Goal: Information Seeking & Learning: Learn about a topic

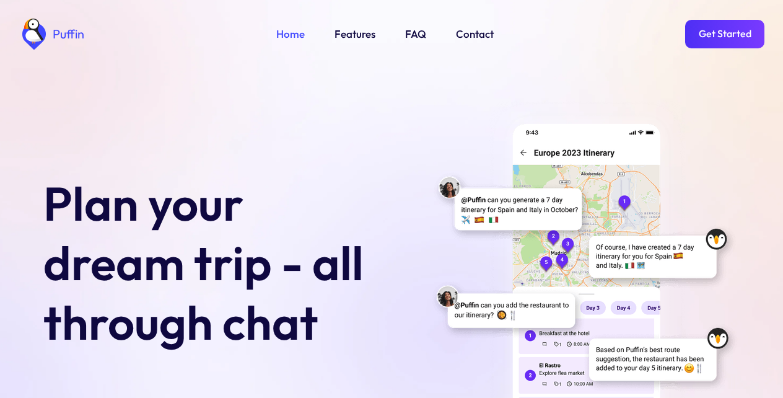
click at [351, 37] on link "Features" at bounding box center [355, 34] width 41 height 16
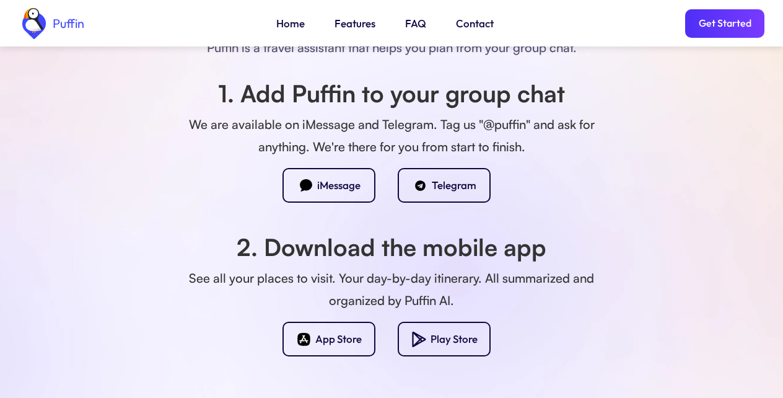
scroll to position [1093, 0]
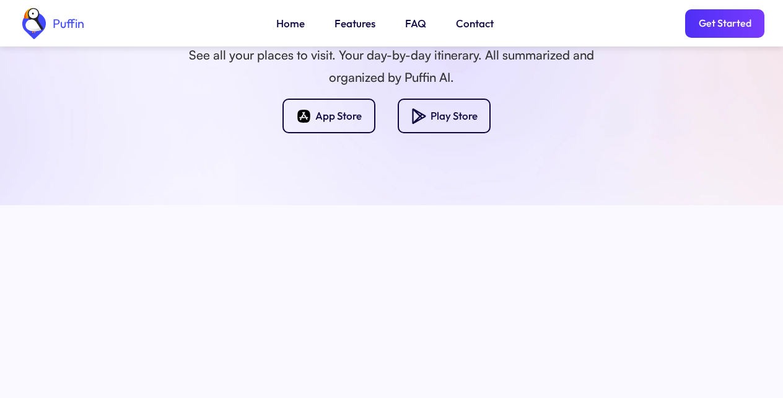
click at [414, 25] on link "FAQ" at bounding box center [415, 23] width 21 height 16
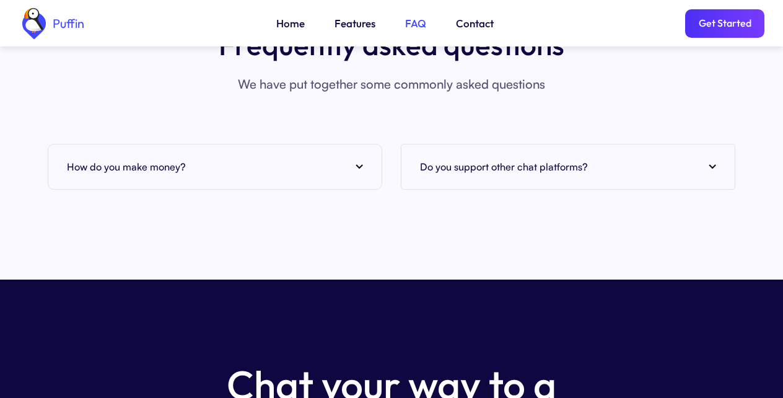
scroll to position [4742, 0]
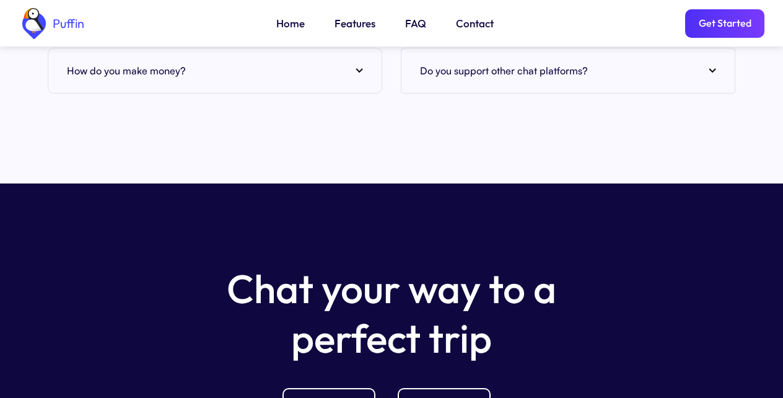
click at [209, 61] on div "How do you make money?" at bounding box center [215, 70] width 296 height 19
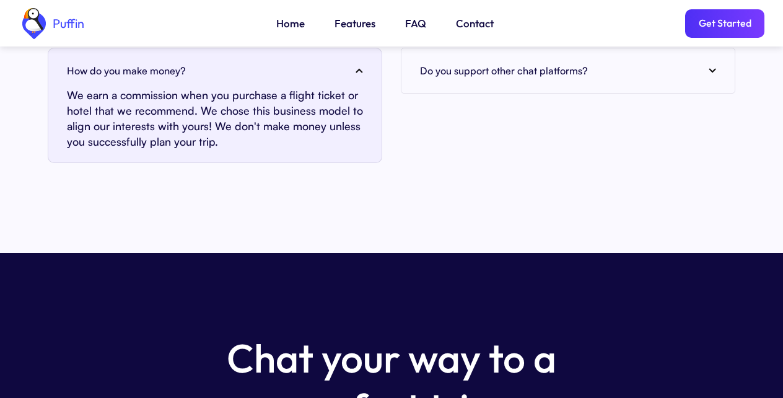
click at [724, 28] on link "Get Started" at bounding box center [724, 23] width 79 height 28
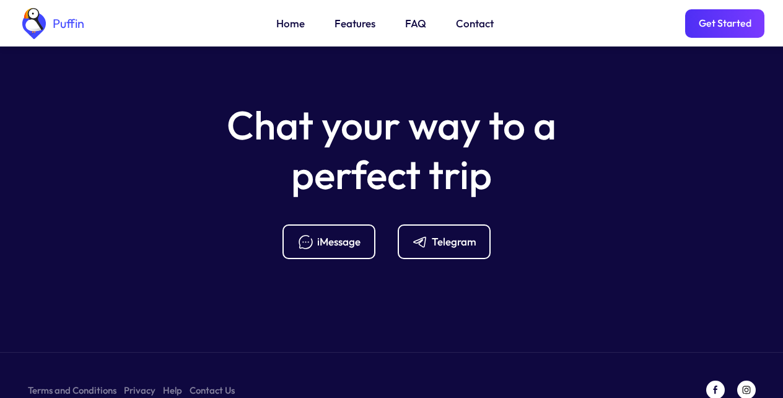
scroll to position [4979, 0]
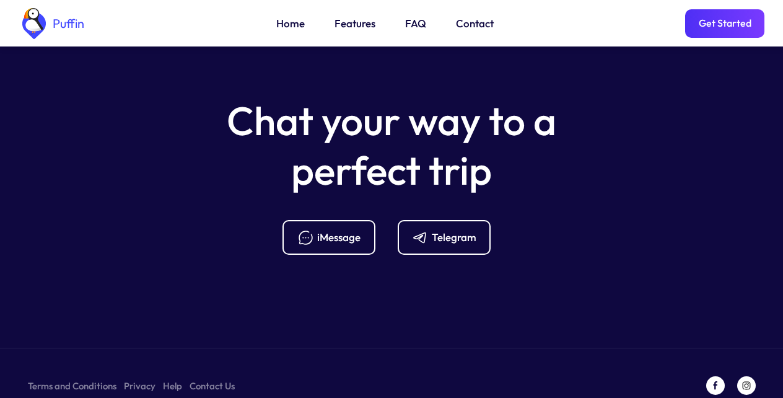
click at [441, 230] on div "Telegram" at bounding box center [454, 237] width 45 height 14
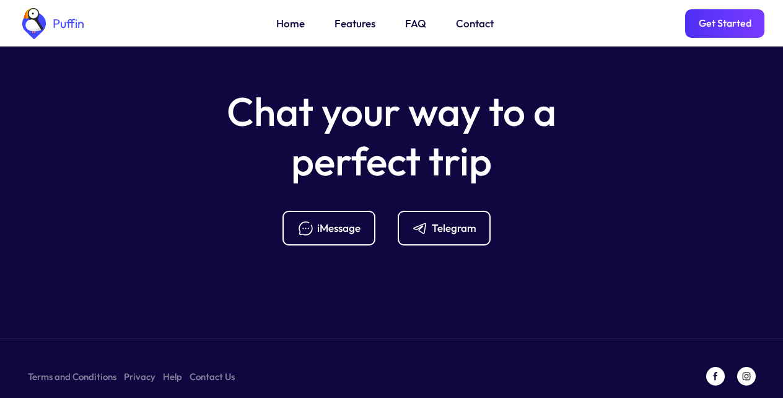
scroll to position [4989, 0]
click at [413, 25] on link "FAQ" at bounding box center [415, 23] width 21 height 16
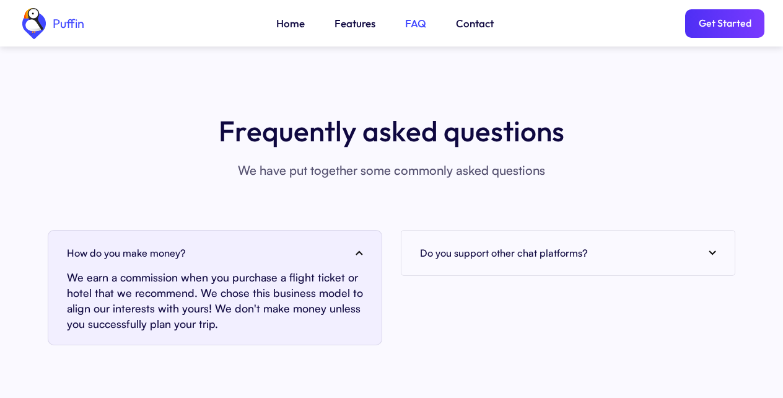
scroll to position [4742, 0]
